Goal: Navigation & Orientation: Find specific page/section

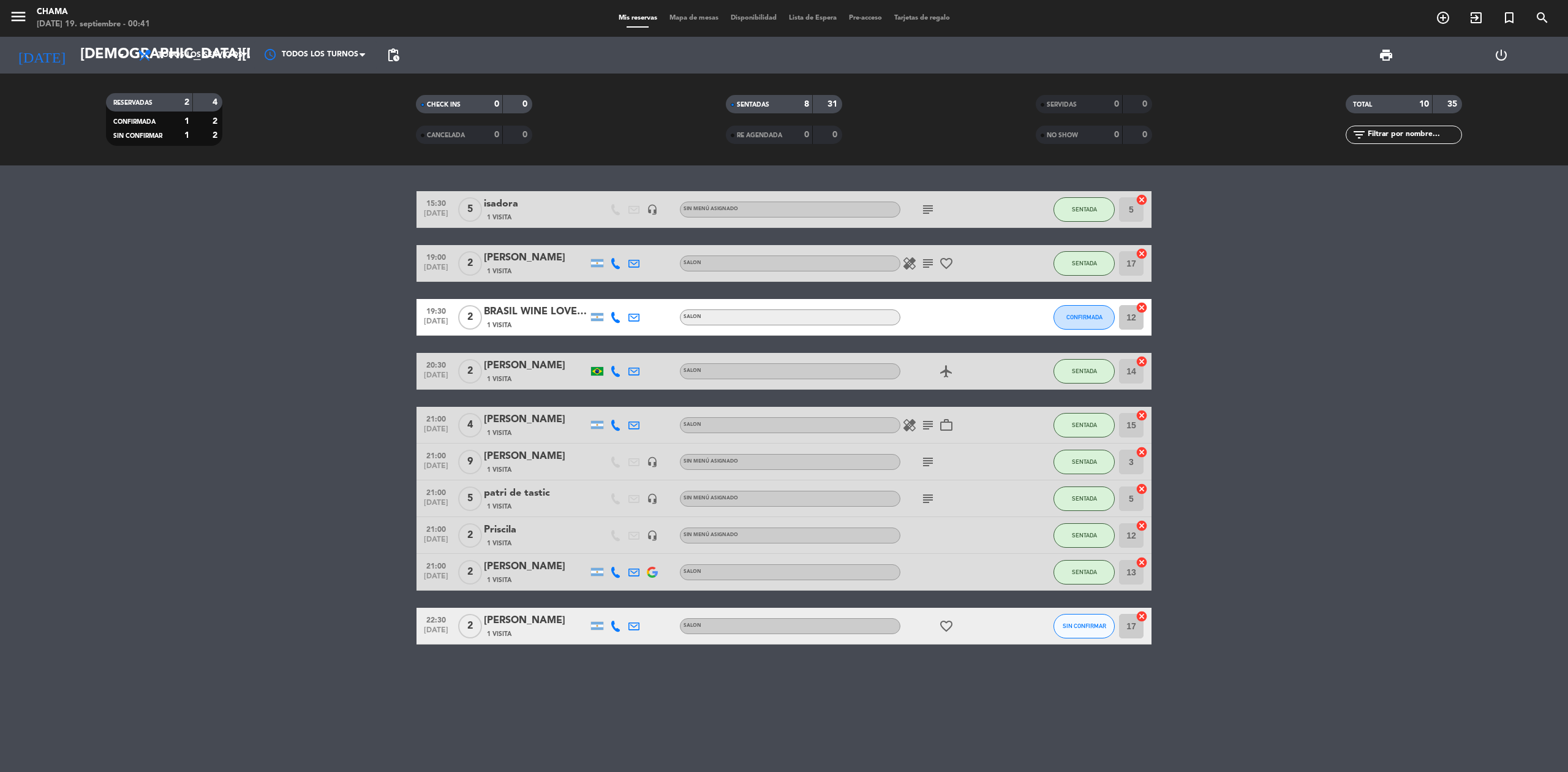
click at [926, 212] on icon "subject" at bounding box center [928, 209] width 15 height 15
click at [912, 262] on icon "healing" at bounding box center [909, 263] width 15 height 15
click at [929, 265] on icon "subject" at bounding box center [928, 263] width 15 height 15
click at [947, 260] on icon "favorite_border" at bounding box center [946, 263] width 15 height 15
drag, startPoint x: 947, startPoint y: 369, endPoint x: 929, endPoint y: 392, distance: 29.2
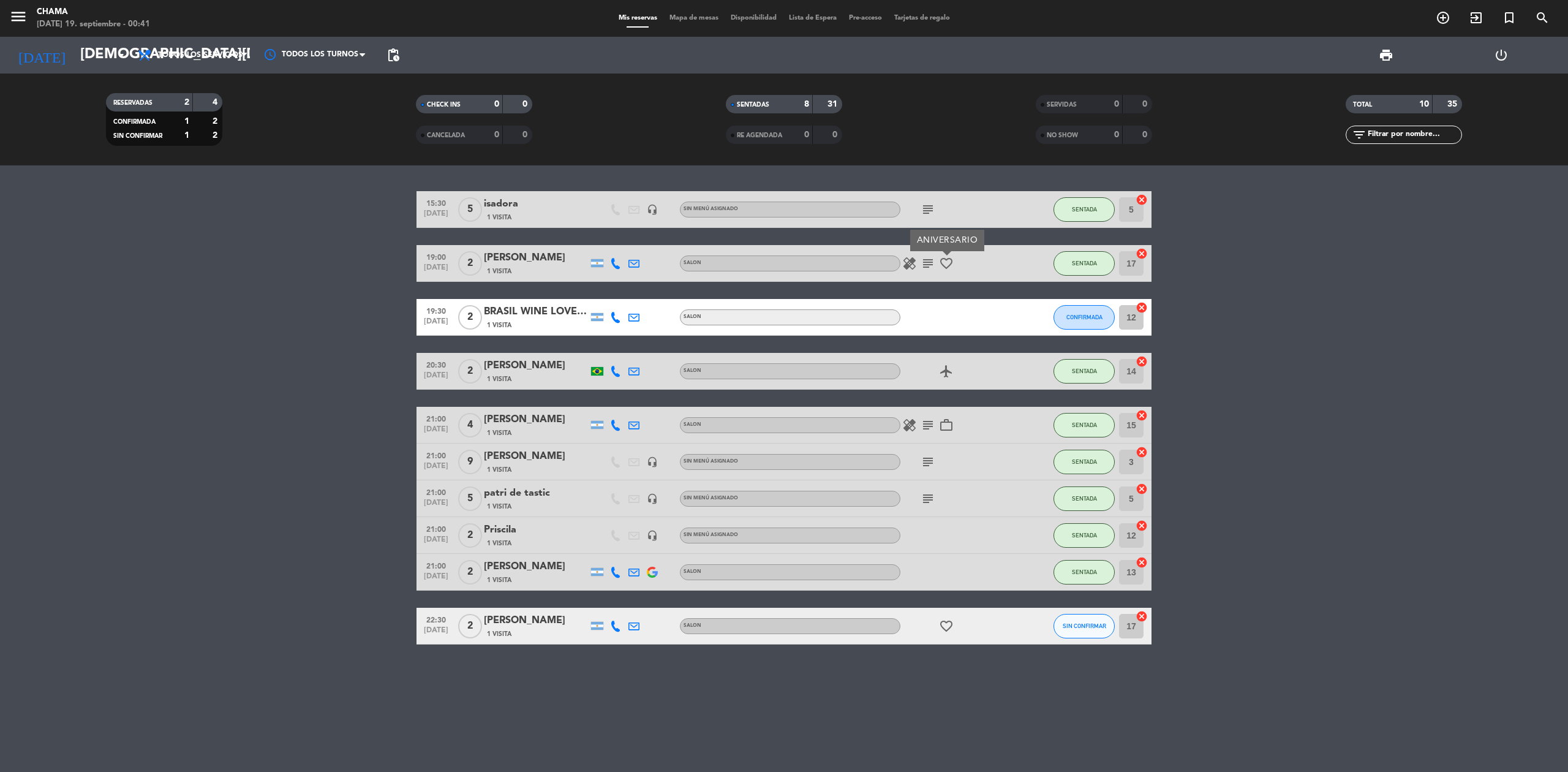
click at [945, 371] on icon "airplanemode_active" at bounding box center [946, 371] width 15 height 15
click at [905, 425] on icon "healing" at bounding box center [909, 425] width 15 height 15
click at [928, 425] on icon "subject" at bounding box center [928, 425] width 15 height 15
click at [945, 425] on icon "work_outline" at bounding box center [946, 425] width 15 height 15
click at [927, 459] on icon "subject" at bounding box center [928, 461] width 15 height 15
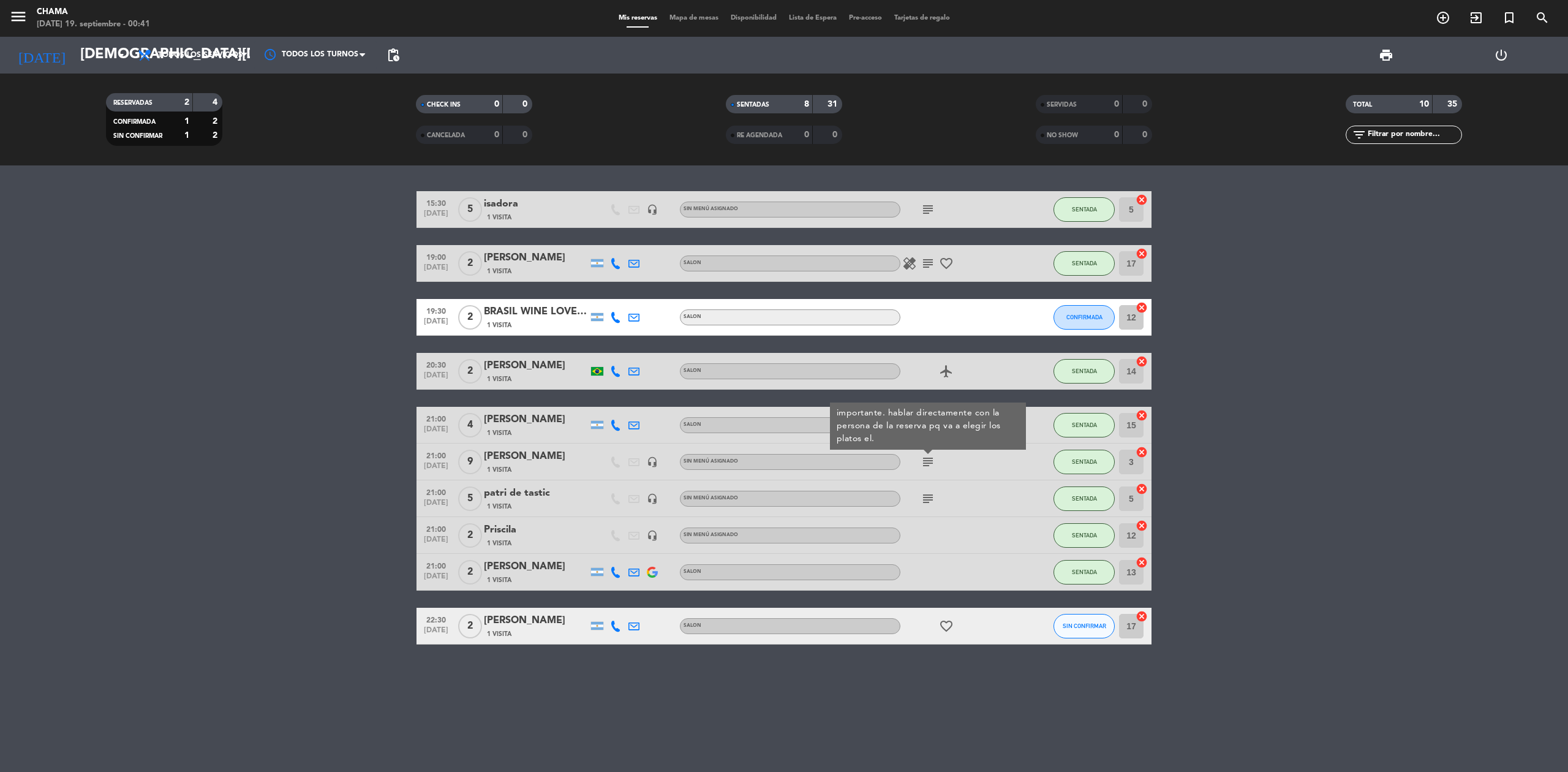
click at [929, 496] on icon "subject" at bounding box center [928, 498] width 15 height 15
